Goal: Task Accomplishment & Management: Use online tool/utility

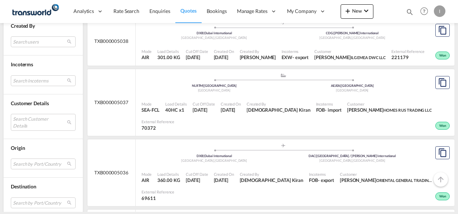
scroll to position [318, 0]
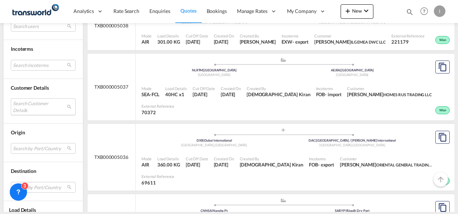
click at [52, 104] on md-select "Search Customer Details user name user [PERSON_NAME] [PERSON_NAME][EMAIL_ADDRES…" at bounding box center [43, 106] width 65 height 17
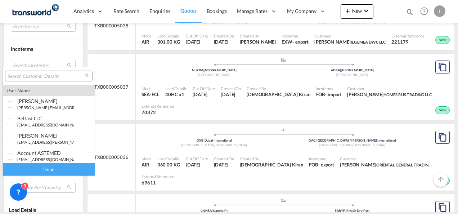
click at [41, 75] on input "search" at bounding box center [45, 76] width 77 height 6
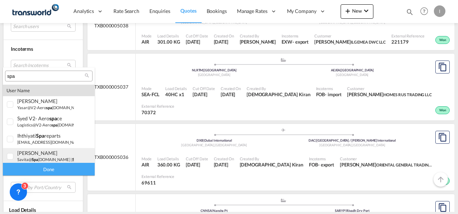
type input "spa"
click at [37, 154] on div "[PERSON_NAME]" at bounding box center [45, 153] width 57 height 6
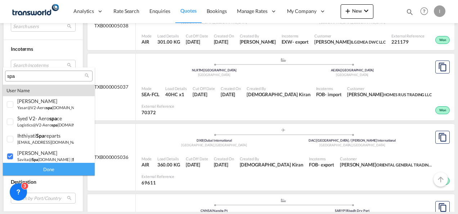
click at [41, 166] on div "Done" at bounding box center [49, 169] width 92 height 13
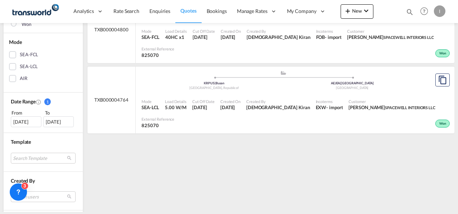
scroll to position [0, 0]
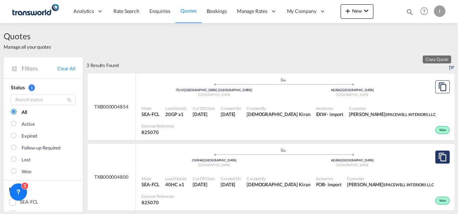
click at [440, 156] on md-icon "assets/icons/custom/copyQuote.svg" at bounding box center [442, 157] width 9 height 9
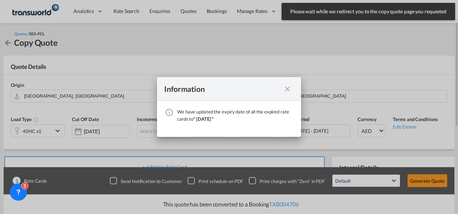
click at [293, 88] on div "We have ..." at bounding box center [287, 88] width 13 height 9
click at [296, 89] on div "Information" at bounding box center [229, 89] width 144 height 24
click at [290, 89] on md-icon "icon-close fg-AAA8AD cursor" at bounding box center [287, 89] width 9 height 9
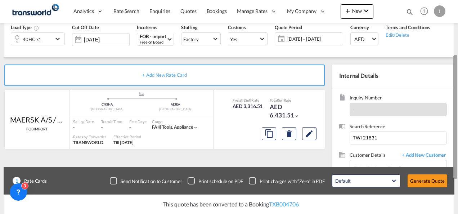
scroll to position [93, 0]
drag, startPoint x: 457, startPoint y: 109, endPoint x: 450, endPoint y: 163, distance: 54.4
click at [450, 163] on md-content "Analytics Reports Dashboard Rate Search Enquiries Quotes Bookings" at bounding box center [229, 107] width 458 height 214
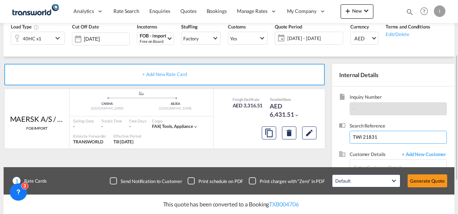
click at [357, 136] on input "TWI 21831" at bounding box center [398, 137] width 97 height 13
paste input "2017"
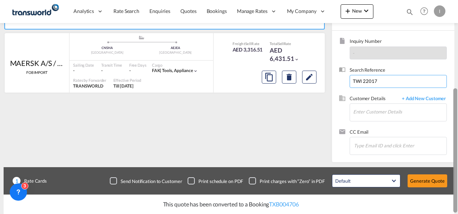
drag, startPoint x: 453, startPoint y: 101, endPoint x: 459, endPoint y: 165, distance: 63.7
click at [458, 165] on html "Analytics Reports Dashboard Rate Search Enquiries Quotes" at bounding box center [229, 107] width 458 height 214
type input "TWI 22017"
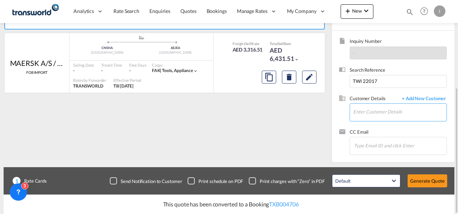
click at [386, 116] on input "Enter Customer Details" at bounding box center [399, 112] width 93 height 16
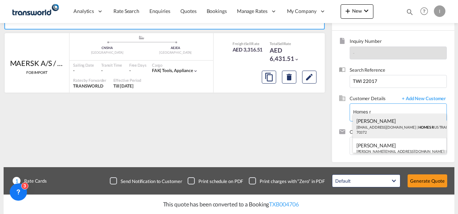
click at [385, 127] on div "Abhay S [EMAIL_ADDRESS][DOMAIN_NAME] | HOMES R US TRADING LLC | 70372" at bounding box center [400, 126] width 94 height 25
type input "HOMES R US TRADING LLC, Abhay S, [EMAIL_ADDRESS][DOMAIN_NAME]"
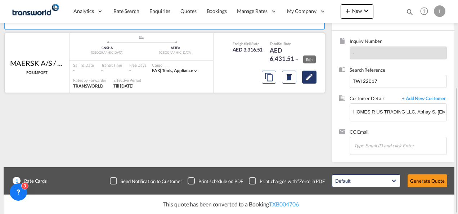
click at [309, 77] on md-icon "Edit" at bounding box center [309, 77] width 9 height 9
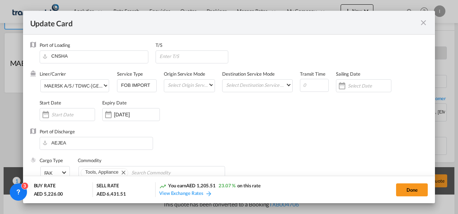
select select "per equipment"
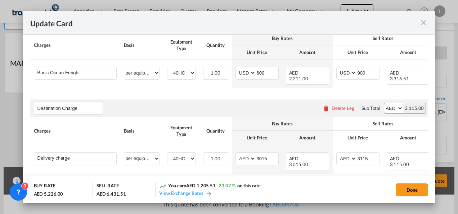
scroll to position [215, 0]
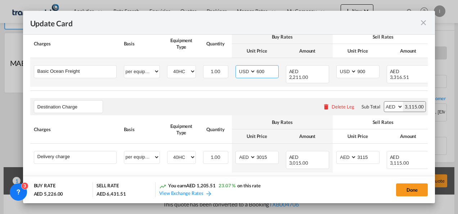
click at [259, 69] on input "600" at bounding box center [267, 71] width 22 height 11
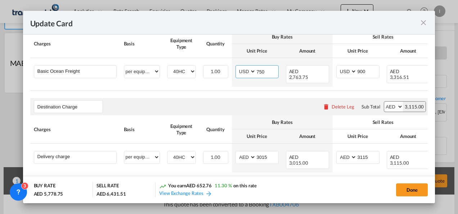
type input "750"
click at [305, 27] on div "Update Card" at bounding box center [224, 22] width 389 height 9
click at [414, 188] on button "Done" at bounding box center [412, 189] width 32 height 13
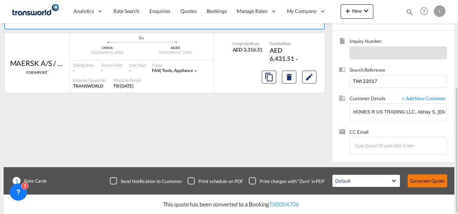
click at [420, 181] on button "Generate Quote" at bounding box center [428, 180] width 40 height 13
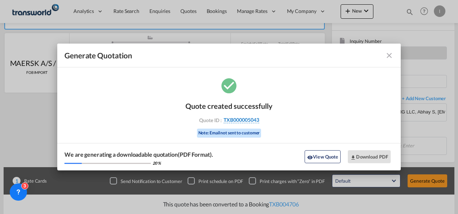
click at [233, 121] on span "TXB000005043" at bounding box center [242, 120] width 36 height 6
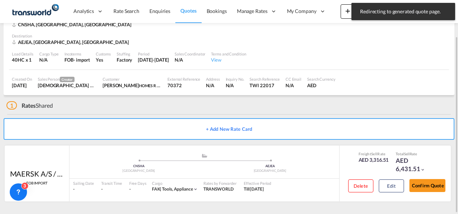
scroll to position [44, 0]
click at [437, 183] on button "Confirm Quote" at bounding box center [428, 185] width 36 height 13
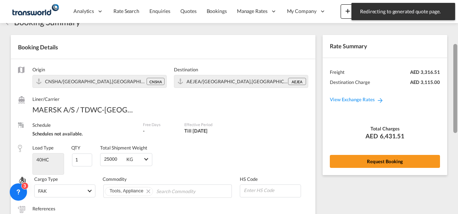
scroll to position [1, 0]
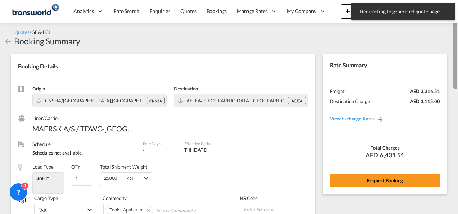
drag, startPoint x: 457, startPoint y: 175, endPoint x: 445, endPoint y: 53, distance: 123.1
click at [445, 53] on md-content "Analytics Reports Dashboard Rate Search Enquiries Quotes Bookings" at bounding box center [229, 107] width 458 height 214
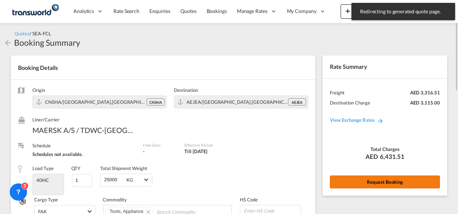
click at [386, 181] on button "Request Booking" at bounding box center [385, 181] width 110 height 13
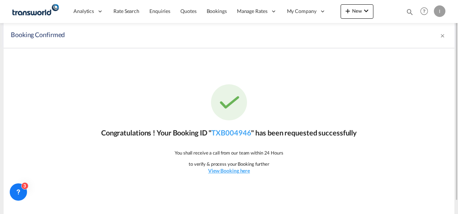
click at [240, 128] on p "Congratulations ! Your Booking ID " TXB004946 " has been requested successfully" at bounding box center [229, 133] width 256 height 10
click at [239, 131] on link "TXB004946" at bounding box center [231, 132] width 40 height 9
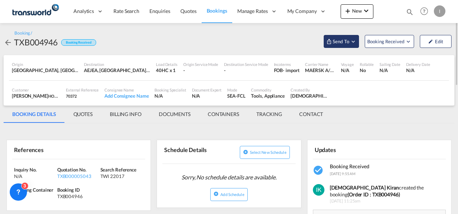
click at [347, 40] on span "Send To" at bounding box center [341, 41] width 18 height 7
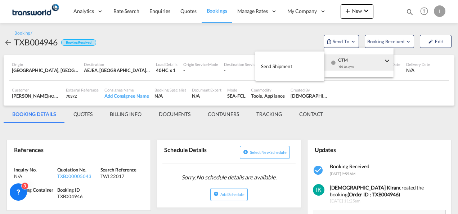
click at [349, 60] on span "OTM" at bounding box center [360, 57] width 45 height 6
click at [303, 72] on button "Send Shipment" at bounding box center [289, 66] width 69 height 16
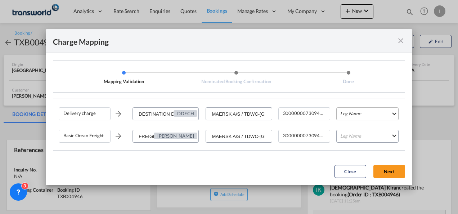
click at [351, 115] on md-select "Leg Name HANDLING ORIGIN VESSEL HANDLING DESTINATION OTHERS TL PICK UP CUSTOMS …" at bounding box center [368, 113] width 62 height 13
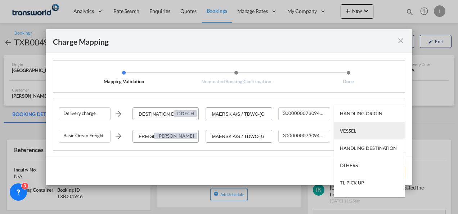
click at [352, 128] on div "VESSEL" at bounding box center [348, 131] width 16 height 6
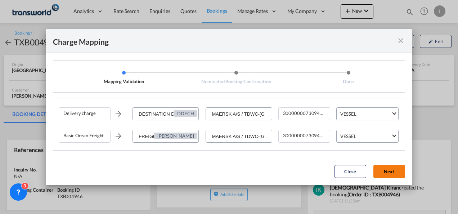
click at [393, 171] on button "Next" at bounding box center [390, 171] width 32 height 13
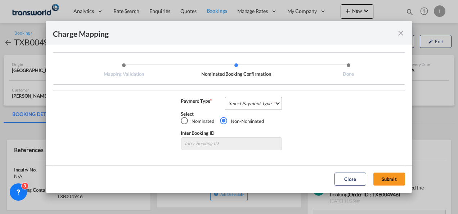
click at [245, 104] on md-select "Select Payment Type COLLECT PREPAID" at bounding box center [253, 103] width 57 height 13
click at [0, 0] on md-option "COLLECT" at bounding box center [0, 0] width 0 height 0
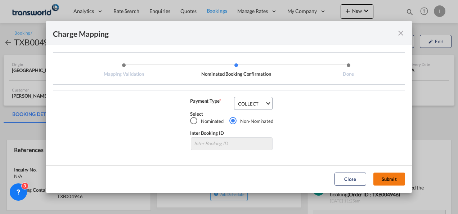
click at [381, 177] on button "Submit" at bounding box center [390, 179] width 32 height 13
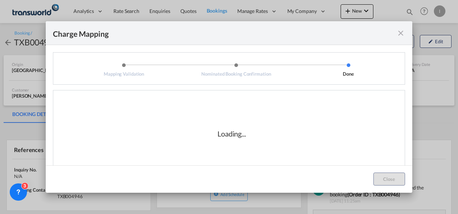
scroll to position [12, 0]
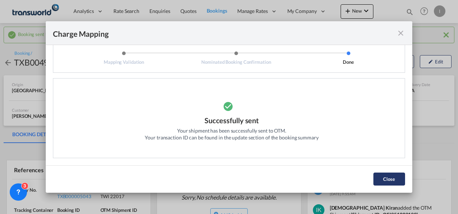
click at [393, 182] on button "Close" at bounding box center [390, 179] width 32 height 13
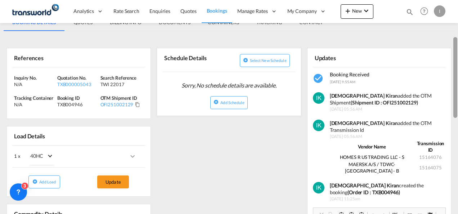
drag, startPoint x: 454, startPoint y: 69, endPoint x: 458, endPoint y: 112, distance: 43.8
click at [458, 112] on html "Analytics Reports Dashboard Rate Search Enquiries Quotes" at bounding box center [229, 107] width 458 height 214
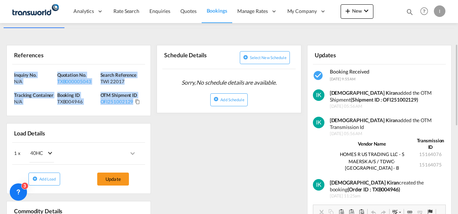
drag, startPoint x: 144, startPoint y: 102, endPoint x: 0, endPoint y: 71, distance: 147.8
click at [0, 71] on div "Booking sent to OTM successfully Booking / TXB004946 Booking Received Send To B…" at bounding box center [229, 168] width 458 height 520
copy div "Inquiry No. N/A Quotation No. TXB000005043 Search Reference TWI 22017 Tracking …"
